Goal: Task Accomplishment & Management: Use online tool/utility

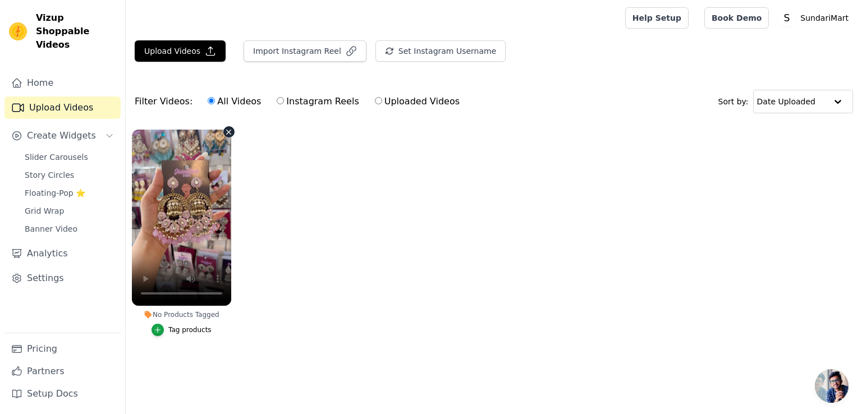
drag, startPoint x: 202, startPoint y: 205, endPoint x: 209, endPoint y: 145, distance: 60.5
click at [209, 145] on video at bounding box center [181, 218] width 99 height 176
click at [107, 131] on icon "Sidebar" at bounding box center [109, 135] width 9 height 9
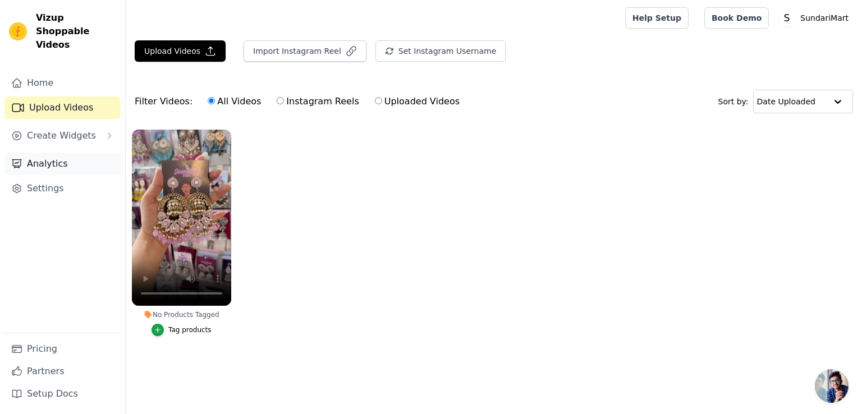
click at [54, 153] on link "Analytics" at bounding box center [62, 164] width 116 height 22
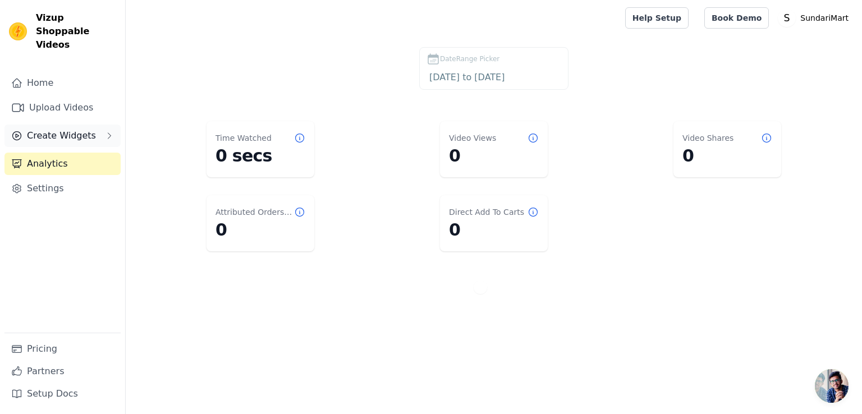
click at [58, 129] on span "Create Widgets" at bounding box center [61, 135] width 69 height 13
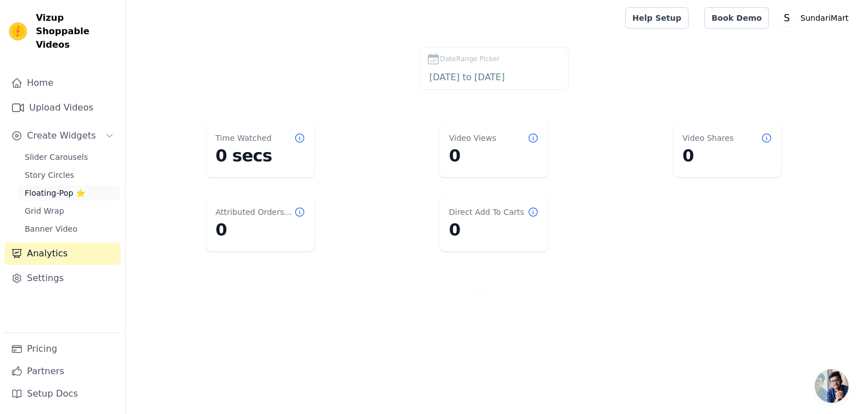
click at [67, 188] on span "Floating-Pop ⭐" at bounding box center [55, 193] width 61 height 11
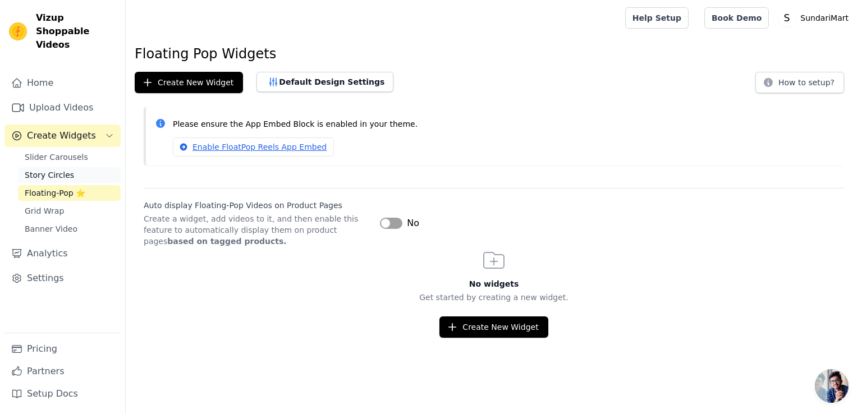
click at [64, 170] on span "Story Circles" at bounding box center [49, 175] width 49 height 11
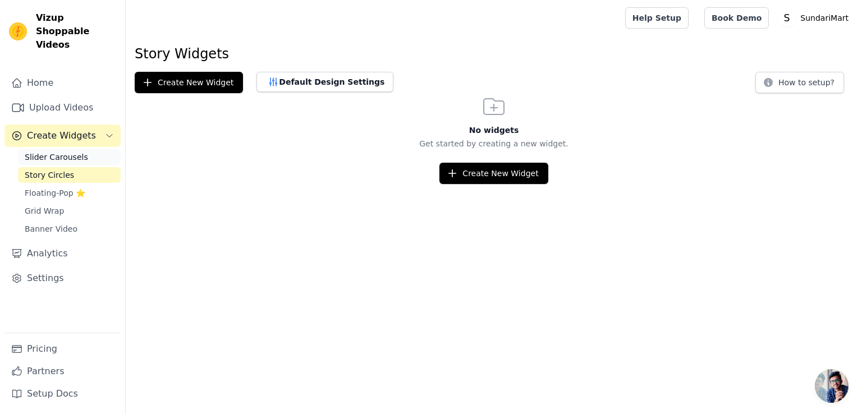
click at [76, 152] on span "Slider Carousels" at bounding box center [56, 157] width 63 height 11
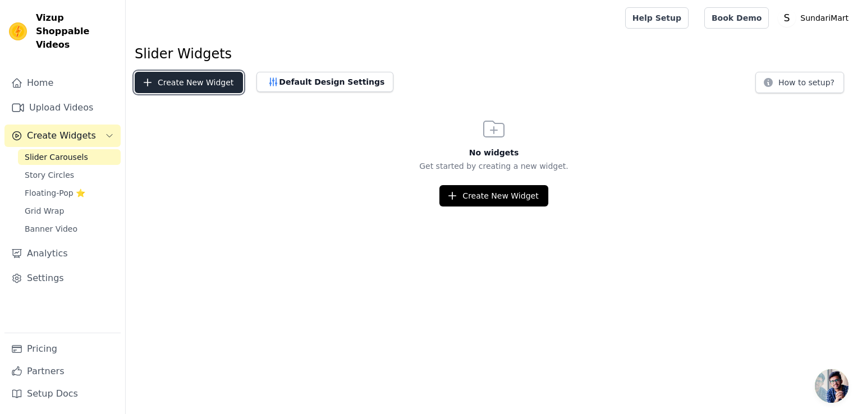
click at [222, 85] on button "Create New Widget" at bounding box center [189, 82] width 108 height 21
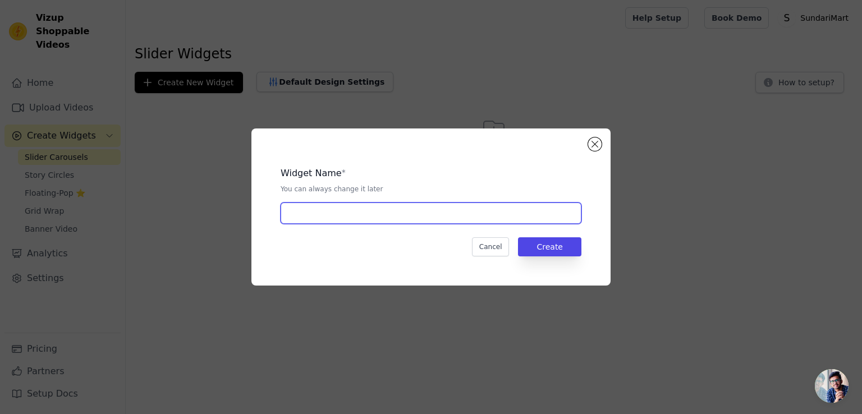
click at [377, 221] on input "text" at bounding box center [431, 213] width 301 height 21
type input "top10"
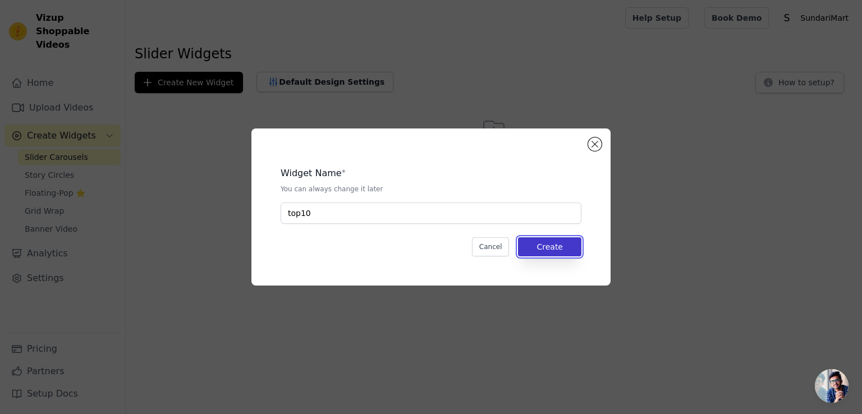
click at [564, 241] on button "Create" at bounding box center [549, 246] width 63 height 19
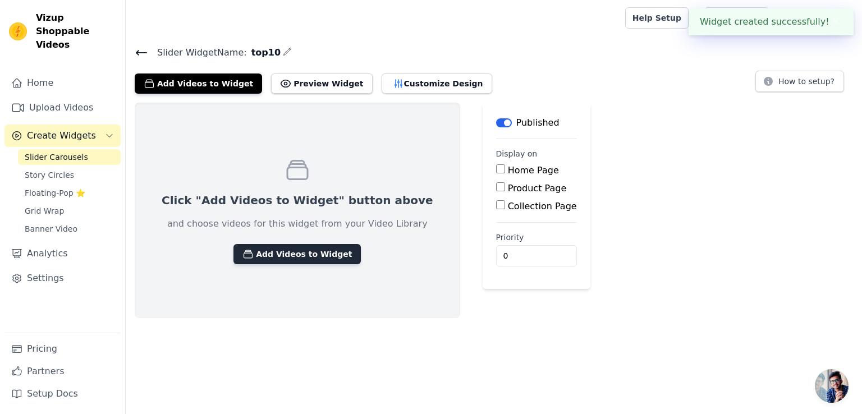
click at [301, 254] on button "Add Videos to Widget" at bounding box center [297, 254] width 127 height 20
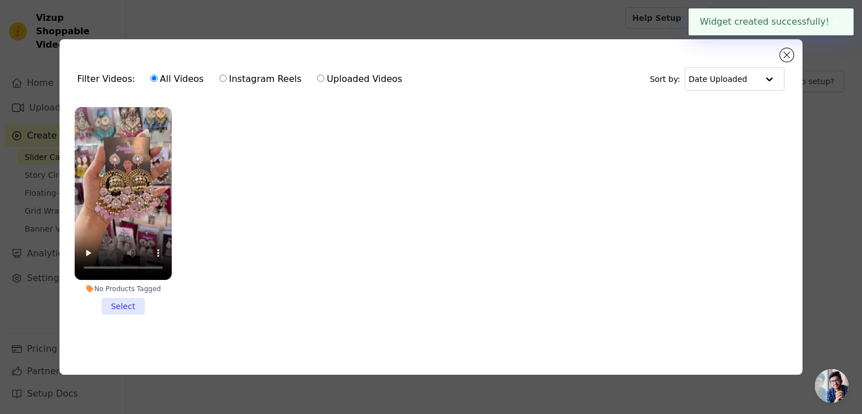
click at [120, 309] on li "No Products Tagged Select" at bounding box center [123, 211] width 97 height 208
click at [0, 0] on input "No Products Tagged Select" at bounding box center [0, 0] width 0 height 0
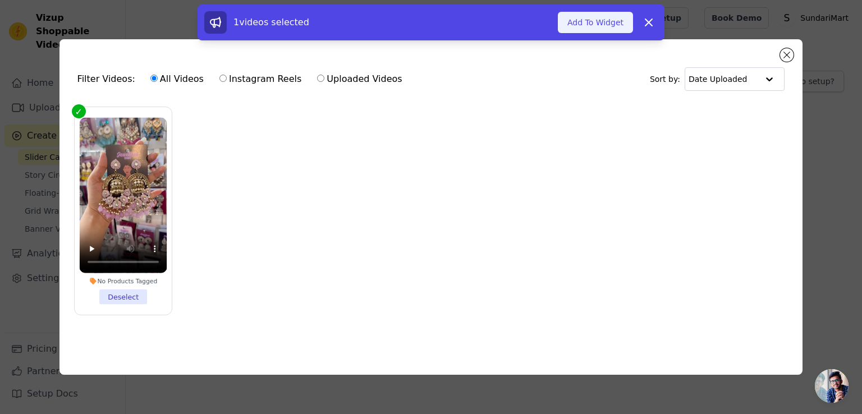
click at [596, 26] on button "Add To Widget" at bounding box center [595, 22] width 75 height 21
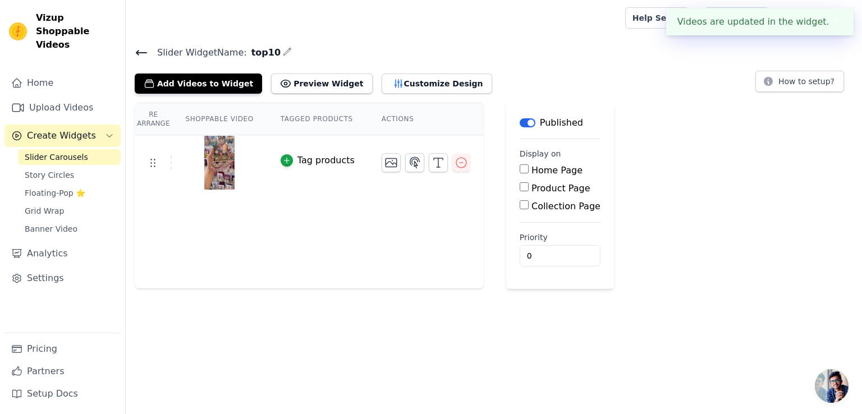
click at [520, 173] on input "Home Page" at bounding box center [524, 169] width 9 height 9
checkbox input "true"
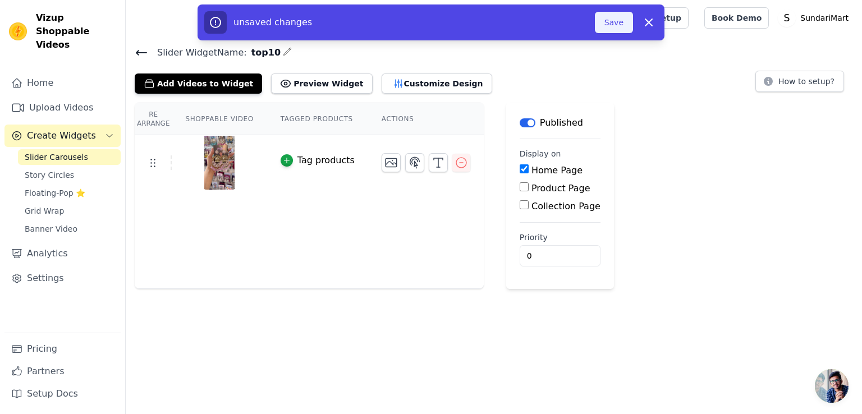
click at [610, 22] on button "Save" at bounding box center [614, 22] width 38 height 21
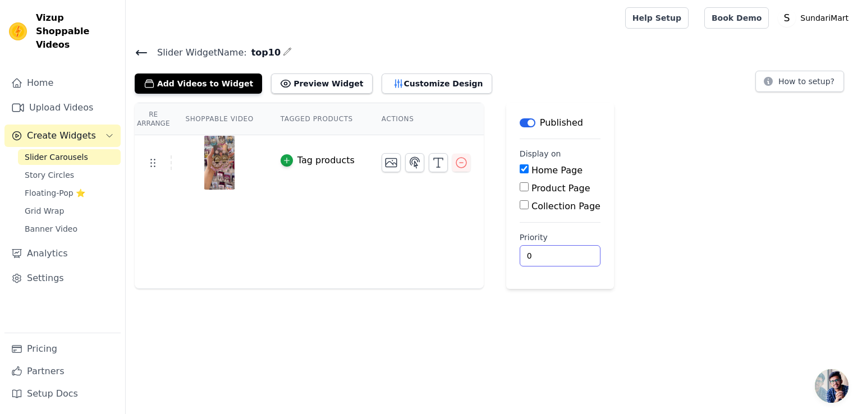
click at [552, 259] on input "0" at bounding box center [560, 255] width 81 height 21
click at [506, 259] on main "Label Published Display on Home Page Product Page Collection Page Priority 0" at bounding box center [560, 196] width 108 height 186
click at [520, 254] on input "0" at bounding box center [560, 255] width 81 height 21
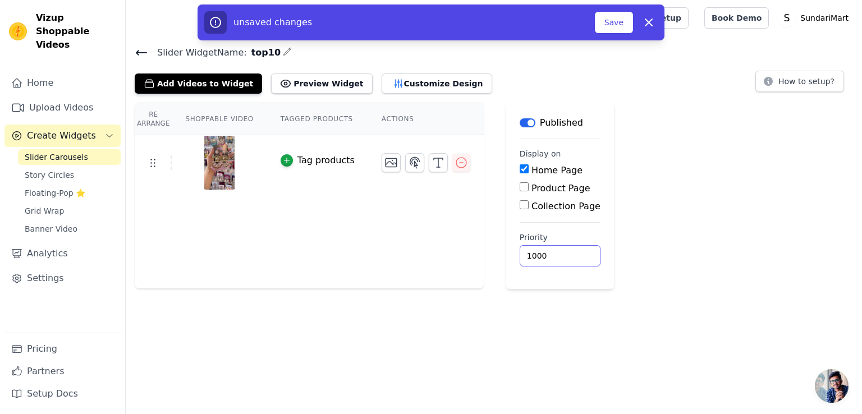
type input "1000"
click at [742, 189] on div "Re Arrange Shoppable Video Tagged Products Actions Tag products Save Videos In …" at bounding box center [494, 196] width 737 height 186
drag, startPoint x: 624, startPoint y: 15, endPoint x: 622, endPoint y: 22, distance: 7.5
click at [622, 20] on button "Save" at bounding box center [614, 22] width 38 height 21
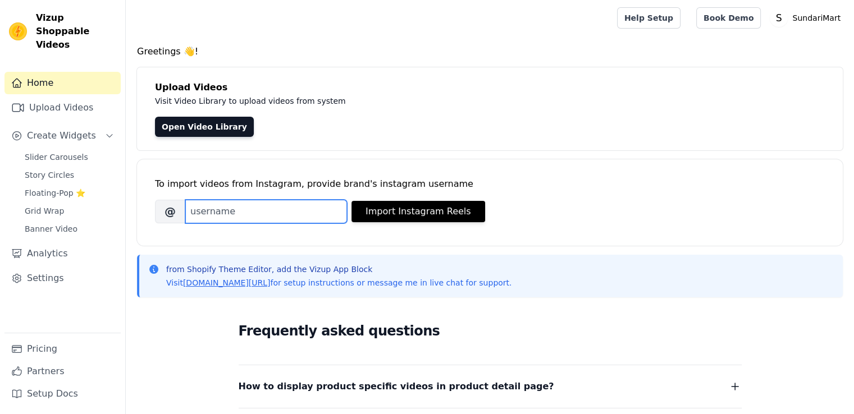
click at [268, 212] on input "Brand's Instagram Username" at bounding box center [266, 212] width 162 height 24
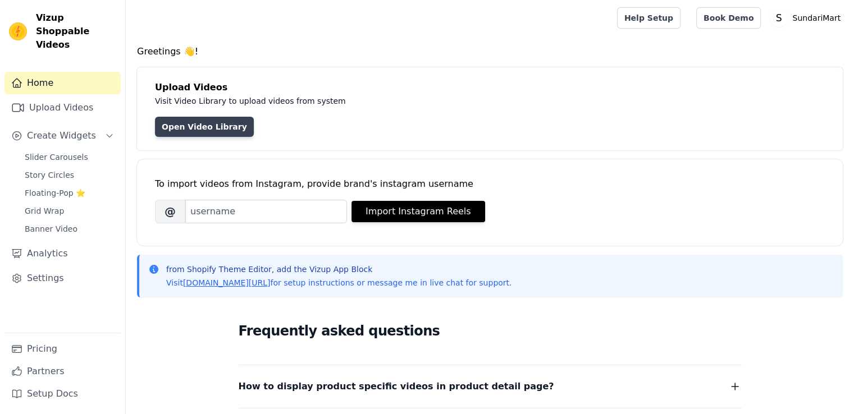
click at [208, 128] on link "Open Video Library" at bounding box center [204, 127] width 99 height 20
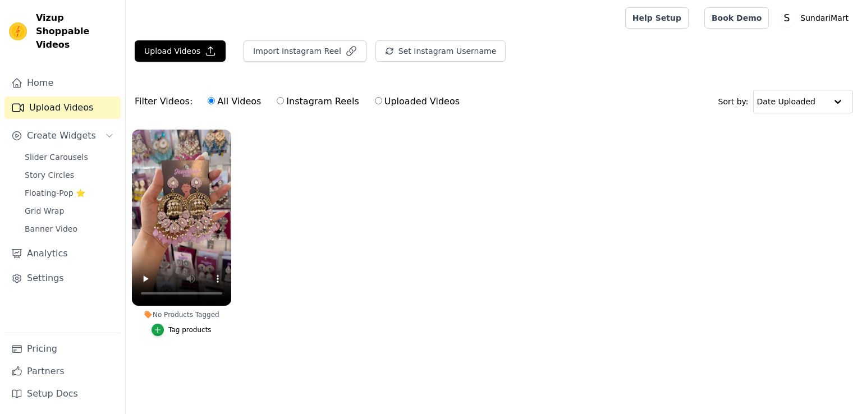
click at [195, 331] on div "Tag products" at bounding box center [189, 330] width 43 height 9
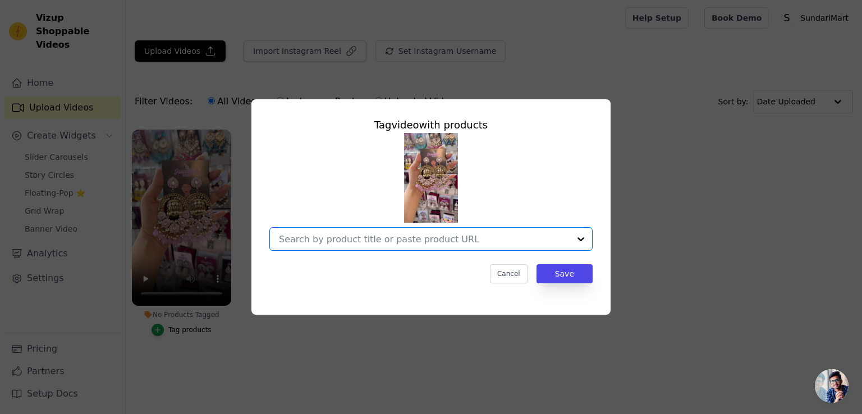
click at [380, 239] on input "No Products Tagged Tag video with products Option undefined, selected. Select i…" at bounding box center [424, 239] width 291 height 11
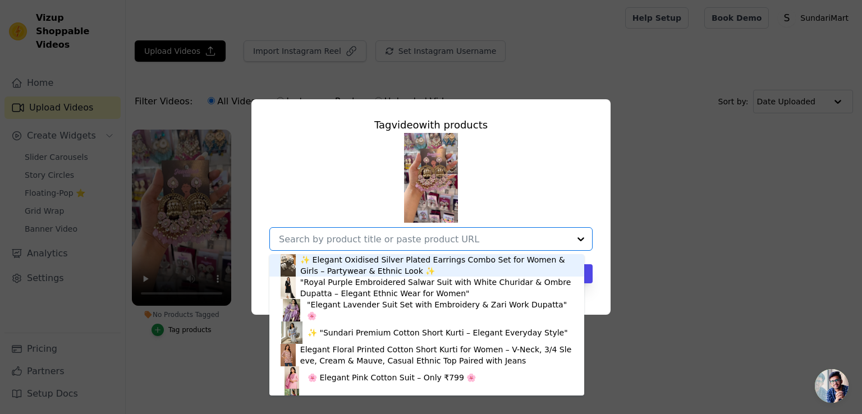
click at [371, 267] on div "✨ Elegant Oxidised Silver Plated Earrings Combo Set for Women & Girls – Partywe…" at bounding box center [436, 265] width 273 height 22
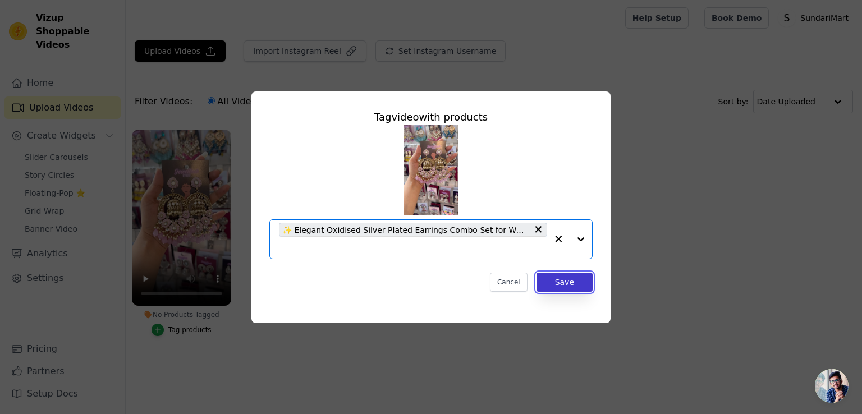
click at [568, 284] on button "Save" at bounding box center [565, 282] width 56 height 19
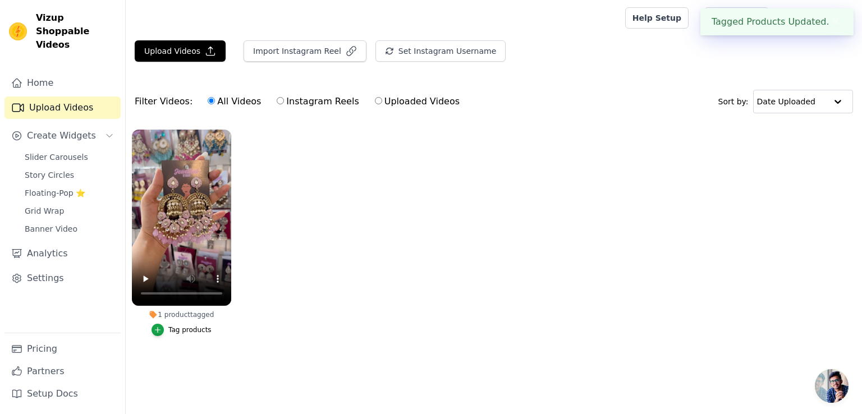
click at [184, 333] on div "Tag products" at bounding box center [189, 330] width 43 height 9
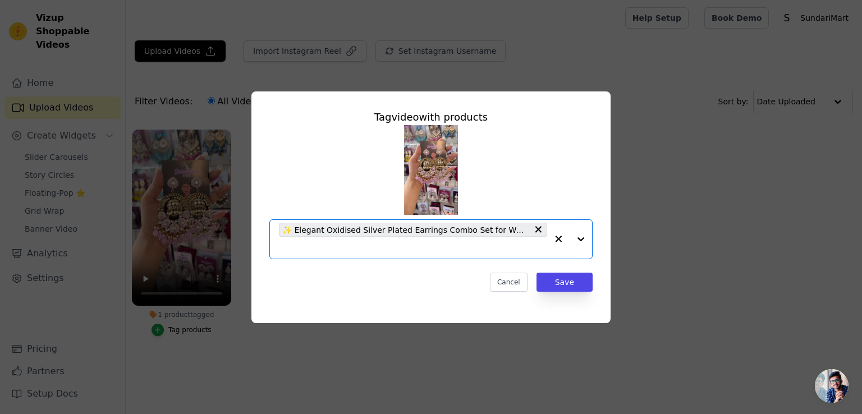
click at [411, 247] on input "1 product tagged Tag video with products Option ✨ Elegant Oxidised Silver Plate…" at bounding box center [413, 248] width 268 height 11
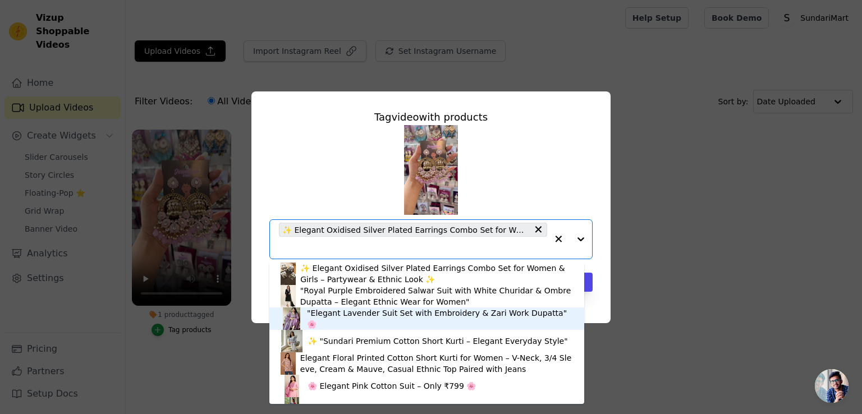
click at [368, 313] on div ""Elegant Lavender Suit Set with Embroidery & Zari Work Dupatta" 🌸" at bounding box center [440, 319] width 266 height 22
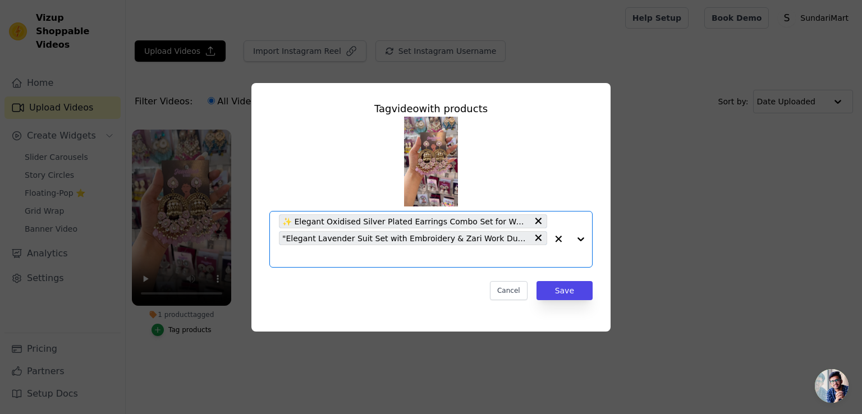
click at [359, 259] on input "1 product tagged Tag video with products Option ✨ Elegant Oxidised Silver Plate…" at bounding box center [413, 256] width 268 height 11
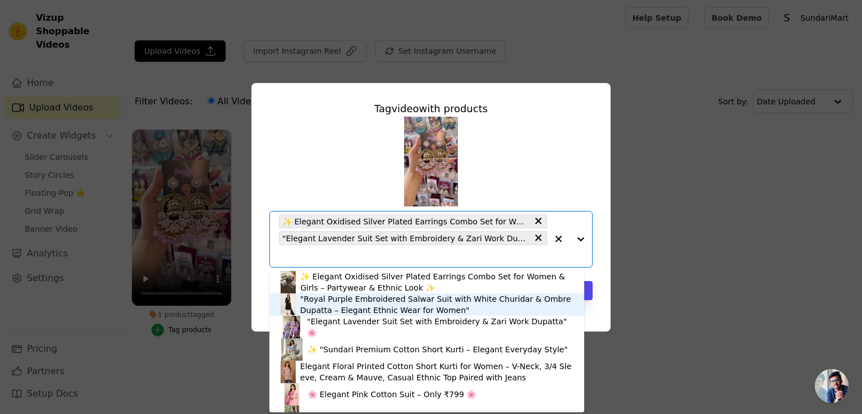
click at [362, 302] on div ""Royal Purple Embroidered Salwar Suit with White Churidar & Ombre Dupatta – Ele…" at bounding box center [436, 305] width 273 height 22
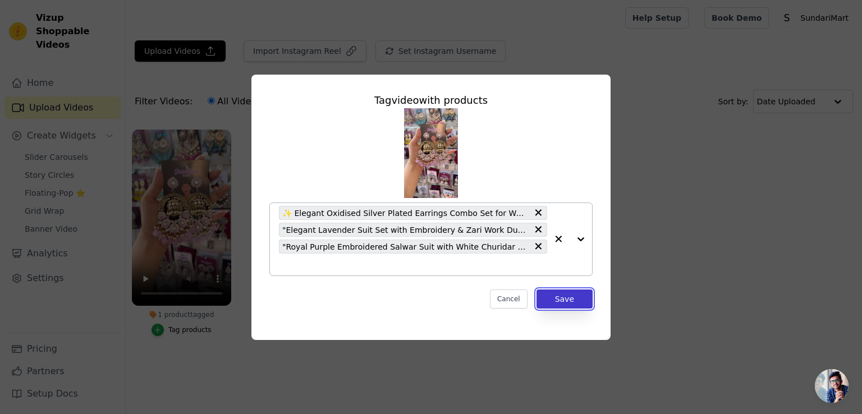
click at [573, 303] on button "Save" at bounding box center [565, 299] width 56 height 19
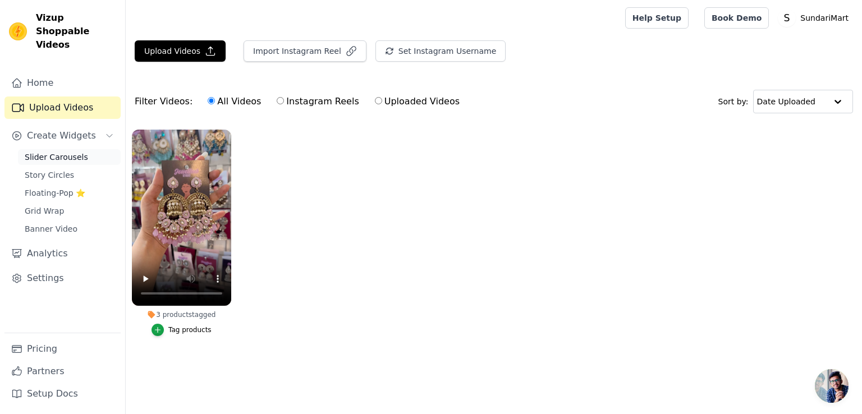
click at [67, 149] on link "Slider Carousels" at bounding box center [69, 157] width 103 height 16
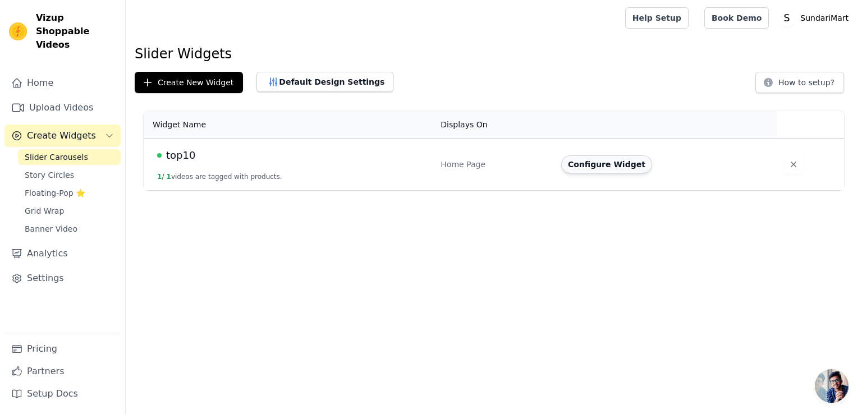
click at [624, 165] on button "Configure Widget" at bounding box center [606, 165] width 91 height 18
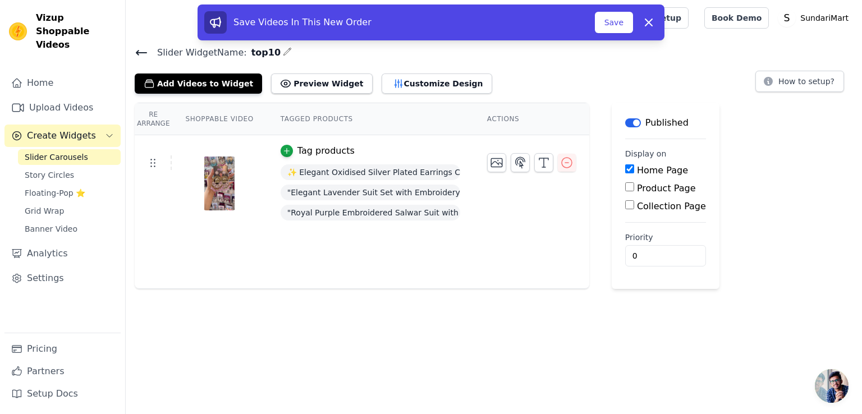
click at [221, 120] on th "Shoppable Video" at bounding box center [219, 119] width 95 height 32
click at [312, 86] on button "Preview Widget" at bounding box center [321, 84] width 101 height 20
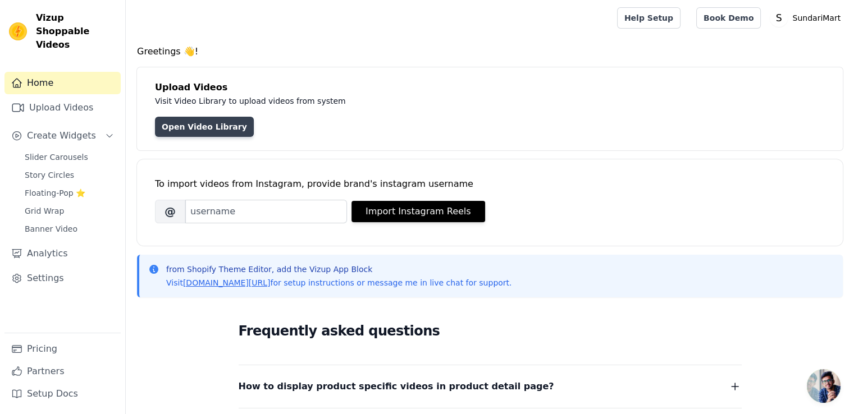
click at [175, 125] on link "Open Video Library" at bounding box center [204, 127] width 99 height 20
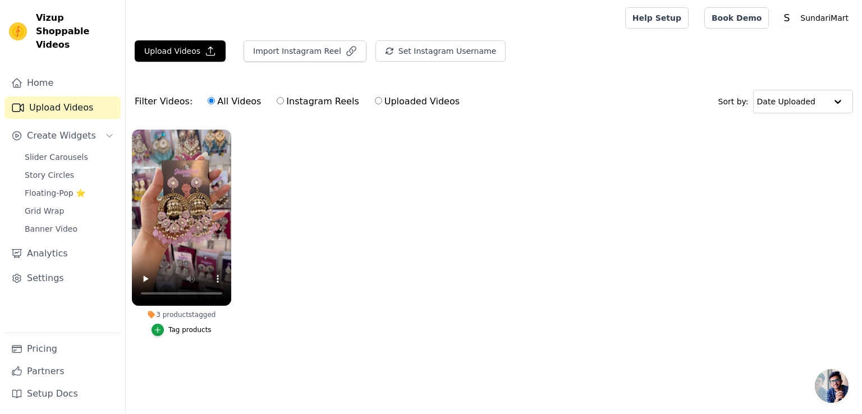
click at [173, 332] on div "Tag products" at bounding box center [189, 330] width 43 height 9
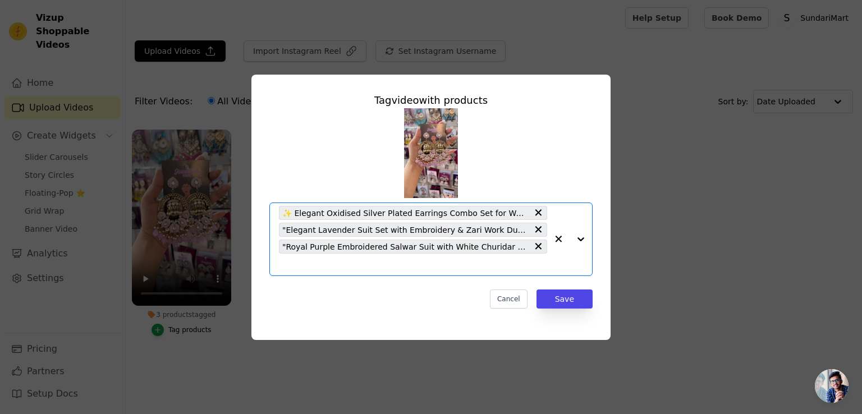
click at [448, 259] on input "3 products tagged Tag video with products Option ✨ Elegant Oxidised Silver Plat…" at bounding box center [413, 264] width 268 height 11
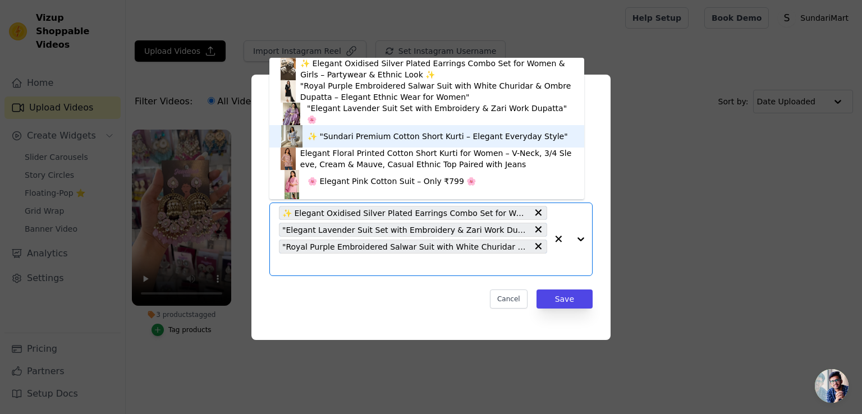
click at [388, 141] on div "✨ "Sundari Premium Cotton Short Kurti – Elegant Everyday Style"" at bounding box center [438, 136] width 261 height 11
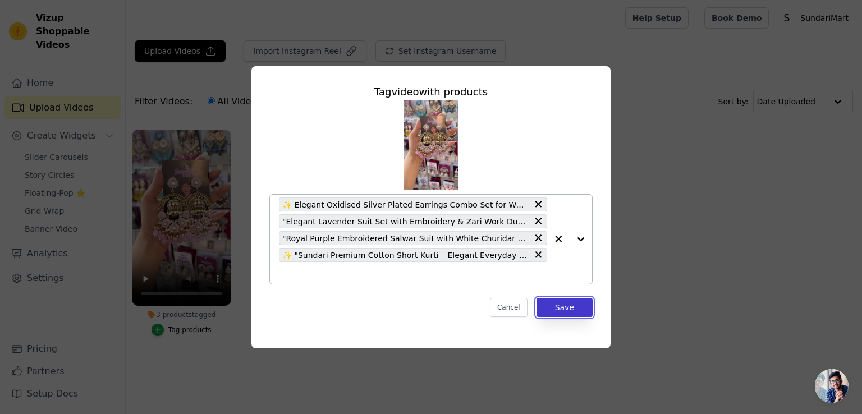
click at [579, 304] on button "Save" at bounding box center [565, 307] width 56 height 19
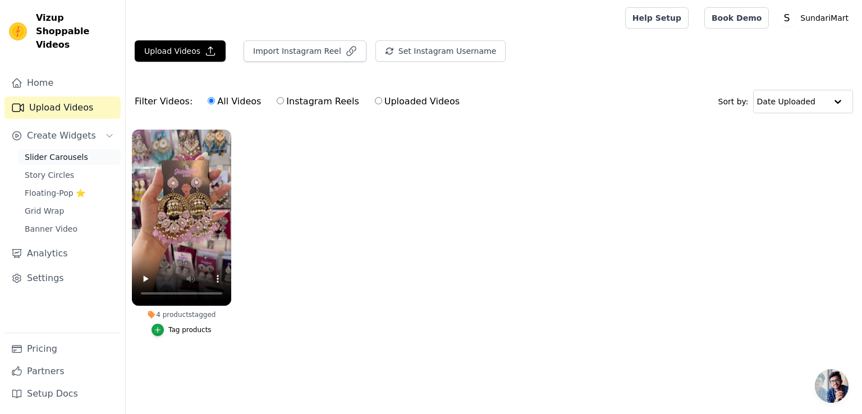
click at [60, 152] on span "Slider Carousels" at bounding box center [56, 157] width 63 height 11
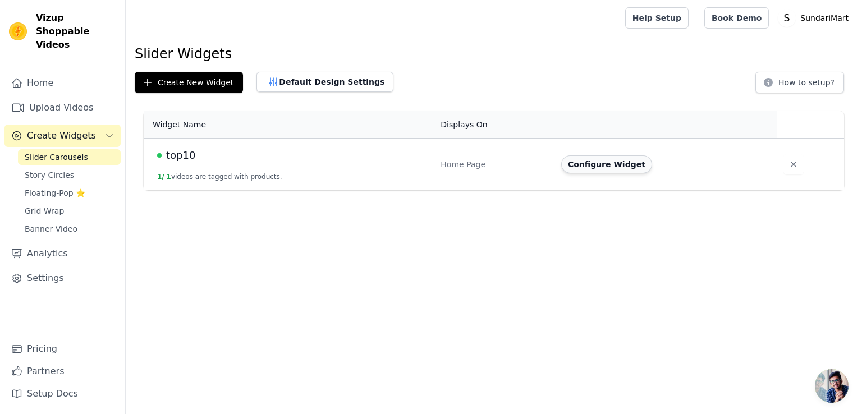
click at [627, 166] on button "Configure Widget" at bounding box center [606, 165] width 91 height 18
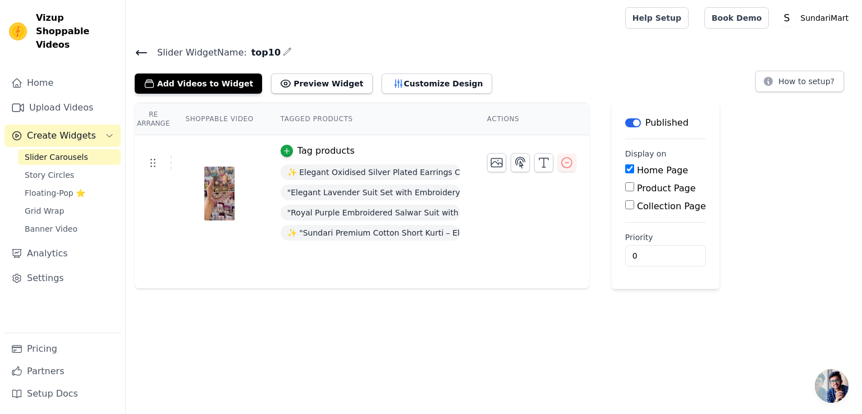
click at [613, 188] on main "Label Published Display on Home Page Product Page Collection Page Priority 0" at bounding box center [666, 196] width 108 height 186
click at [625, 185] on input "Product Page" at bounding box center [629, 186] width 9 height 9
checkbox input "true"
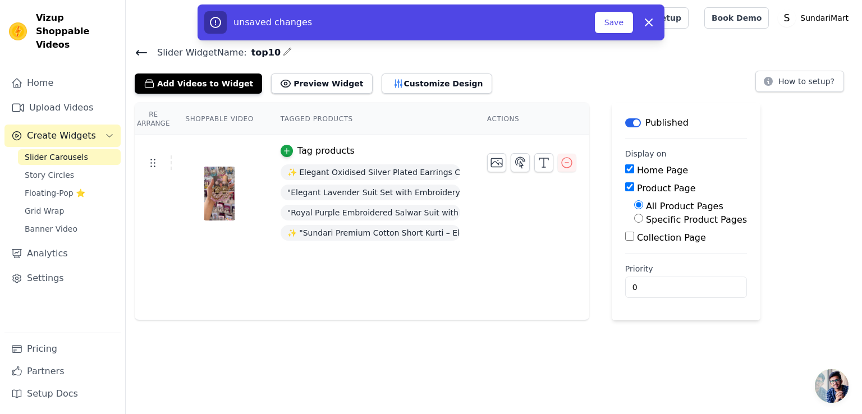
click at [625, 168] on input "Home Page" at bounding box center [629, 169] width 9 height 9
checkbox input "false"
click at [611, 24] on button "Save" at bounding box center [614, 22] width 38 height 21
click at [641, 284] on input "0" at bounding box center [686, 287] width 122 height 21
type input "500"
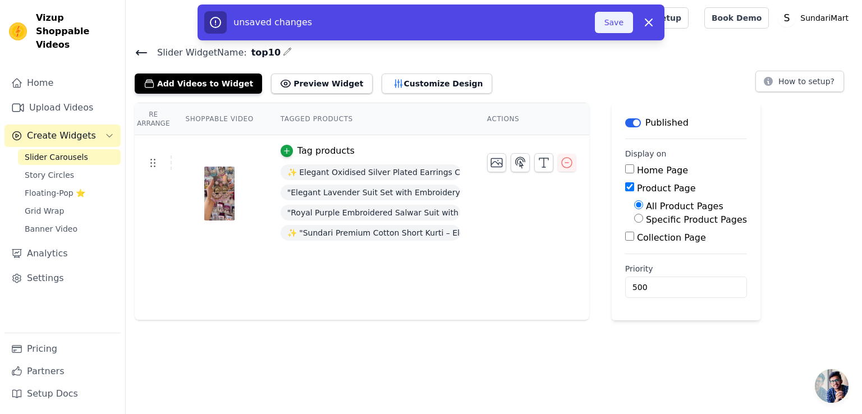
click at [618, 27] on button "Save" at bounding box center [614, 22] width 38 height 21
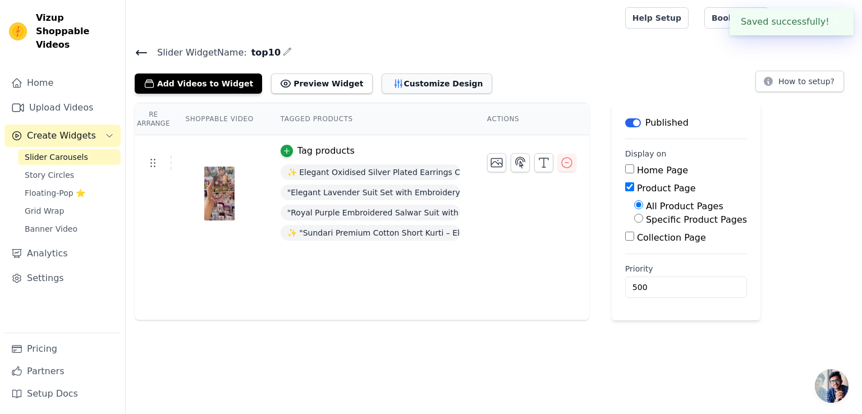
click at [389, 87] on button "Customize Design" at bounding box center [437, 84] width 111 height 20
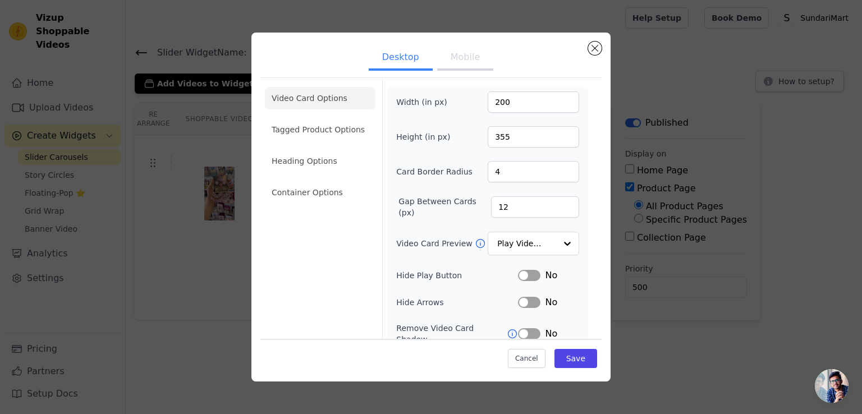
click at [464, 59] on button "Mobile" at bounding box center [465, 58] width 56 height 25
click at [540, 246] on input "Video Card Preview" at bounding box center [527, 244] width 58 height 22
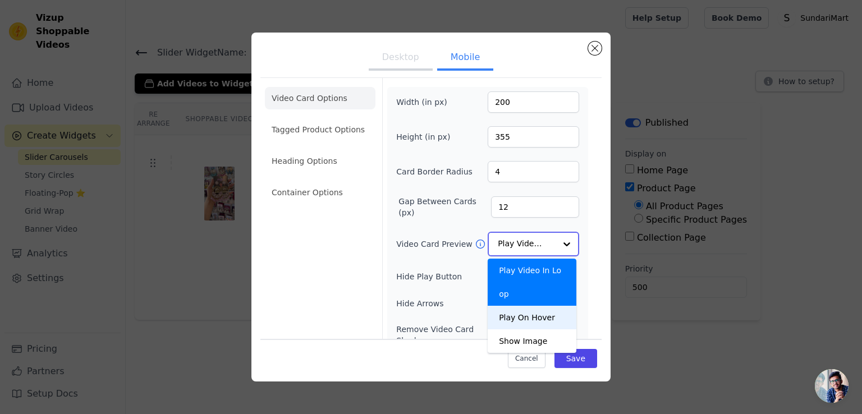
click at [532, 306] on div "Play On Hover" at bounding box center [532, 318] width 89 height 24
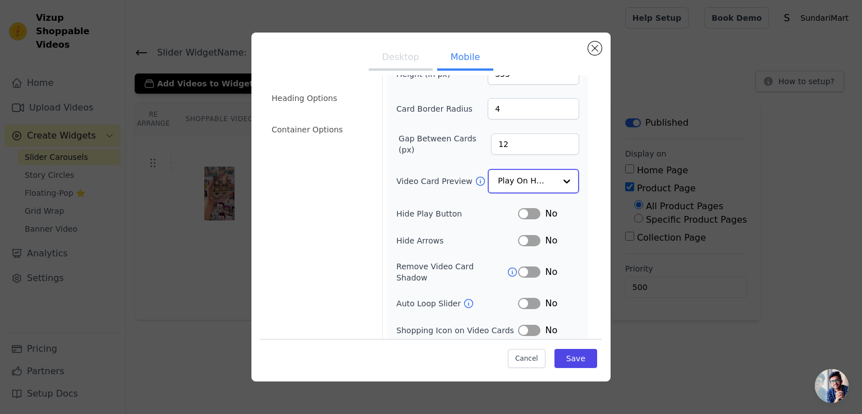
scroll to position [111, 0]
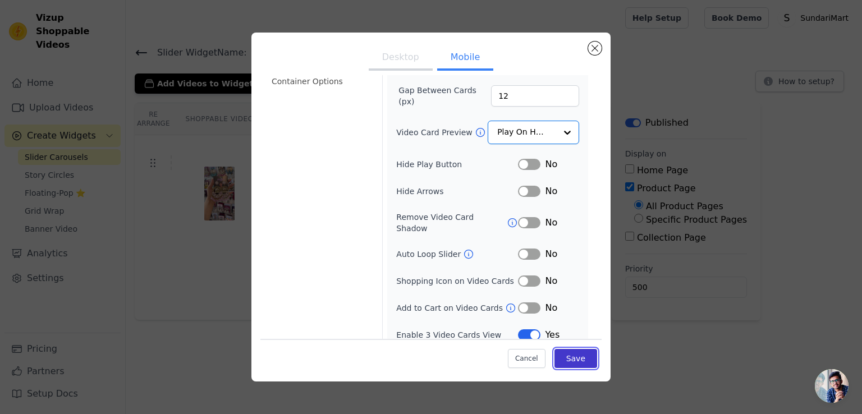
click at [557, 360] on button "Save" at bounding box center [576, 358] width 43 height 19
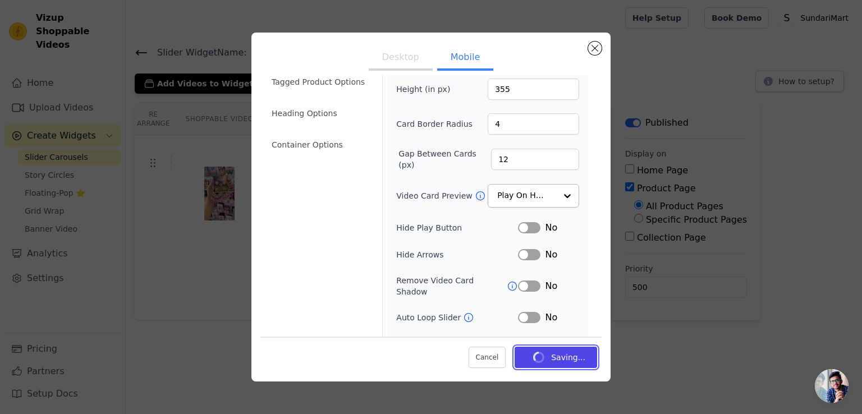
scroll to position [0, 0]
